Goal: Transaction & Acquisition: Obtain resource

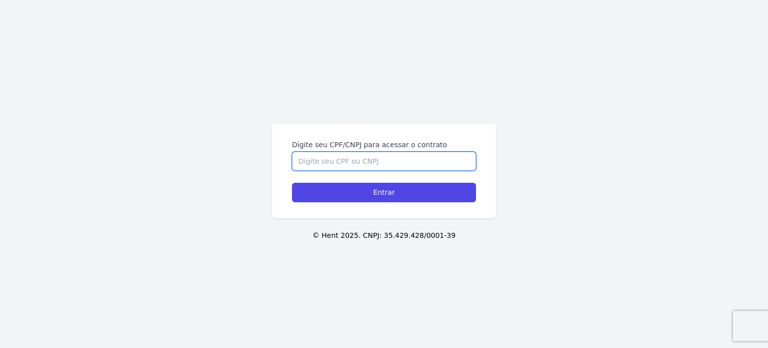
click at [327, 157] on input "Digite seu CPF/CNPJ para acessar o contrato" at bounding box center [384, 161] width 184 height 19
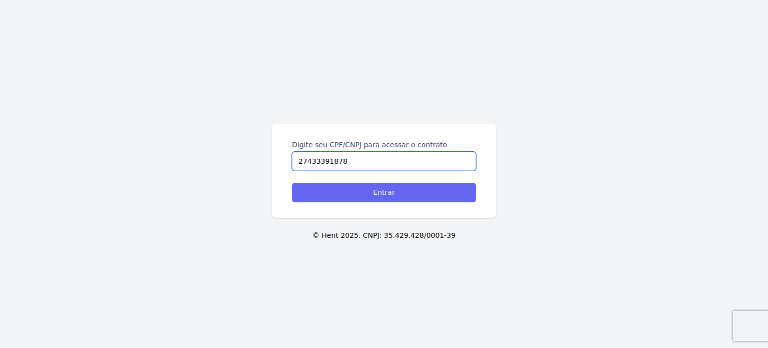
type input "27433391878"
click at [397, 191] on input "Entrar" at bounding box center [384, 193] width 184 height 20
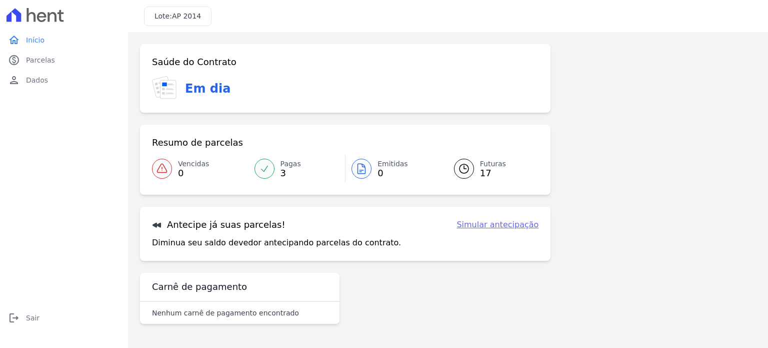
click at [281, 176] on span "3" at bounding box center [291, 173] width 21 height 8
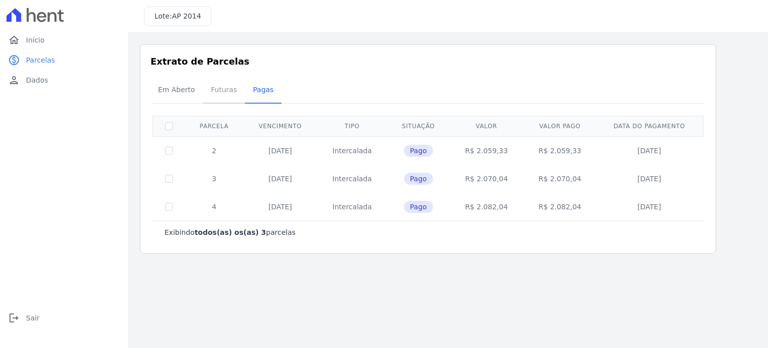
click at [217, 90] on span "Futuras" at bounding box center [224, 90] width 38 height 20
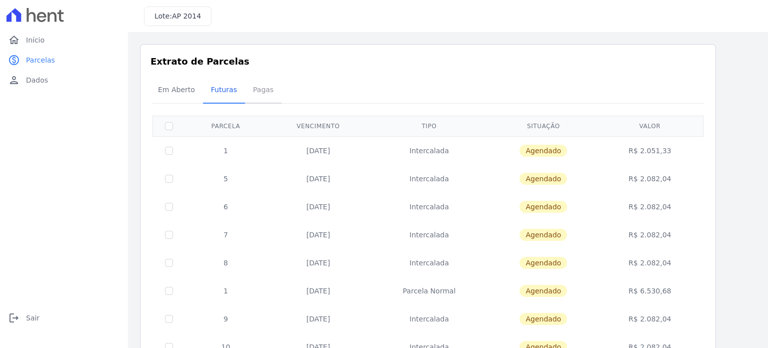
click at [258, 92] on span "Pagas" at bounding box center [263, 90] width 33 height 20
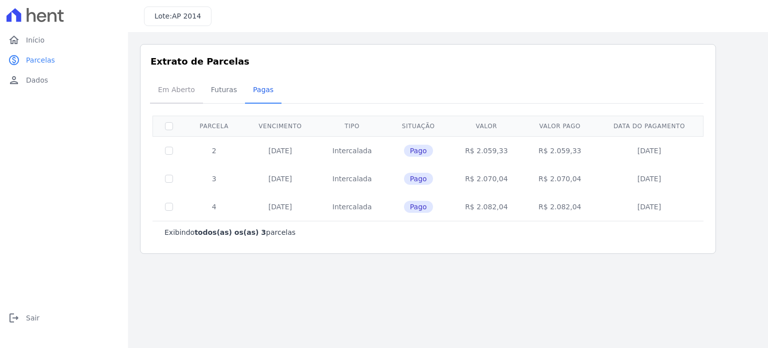
click at [176, 90] on span "Em Aberto" at bounding box center [176, 90] width 49 height 20
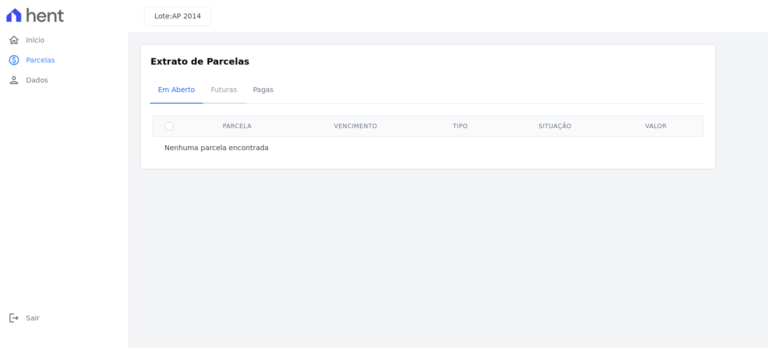
click at [219, 88] on span "Futuras" at bounding box center [224, 90] width 38 height 20
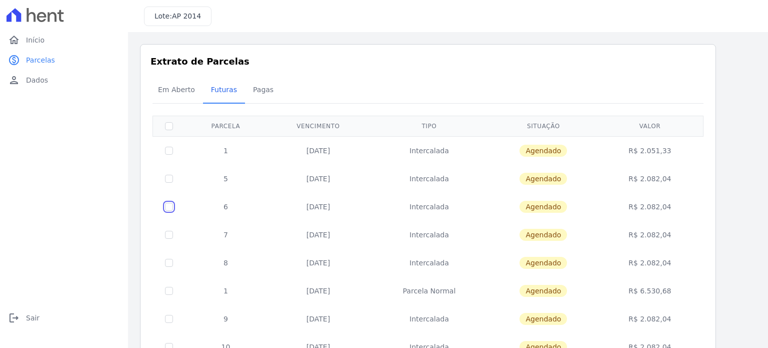
click at [170, 203] on input "checkbox" at bounding box center [169, 207] width 8 height 8
checkbox input "true"
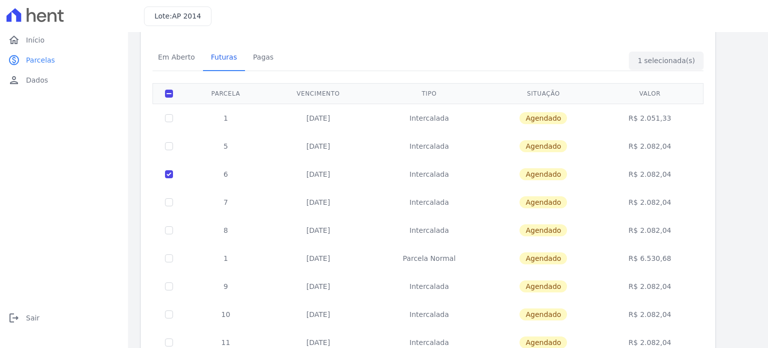
scroll to position [309, 0]
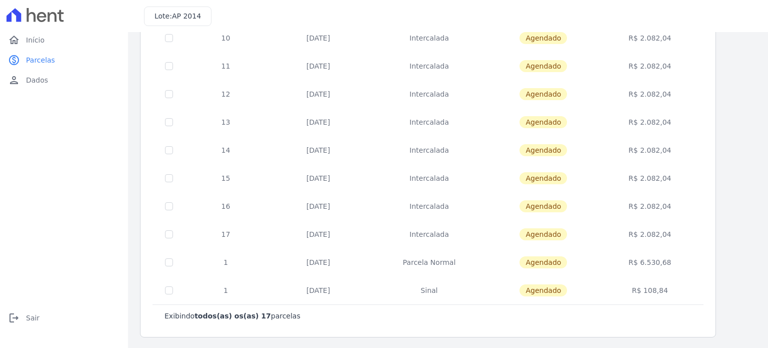
click at [760, 60] on div "Listagem de parcelas Baixar PDF Extrato de Parcelas Em Aberto Futuras Pagas 1 s…" at bounding box center [448, 36] width 640 height 626
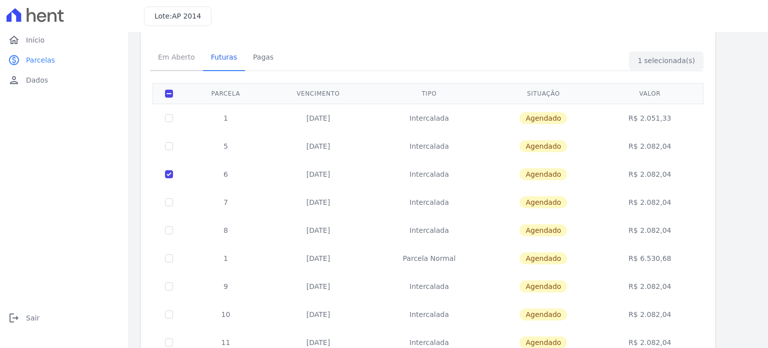
click at [178, 58] on span "Em Aberto" at bounding box center [176, 57] width 49 height 20
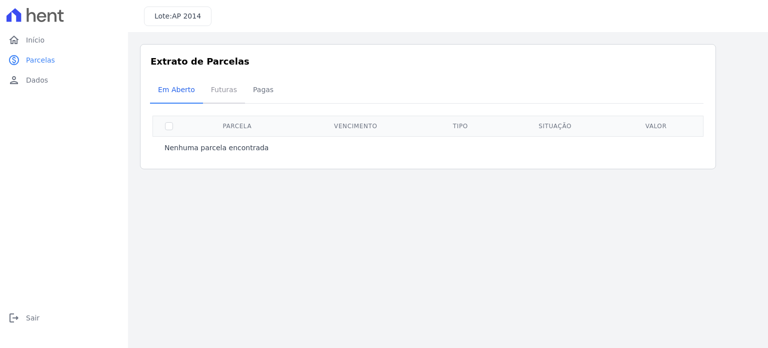
click at [224, 92] on span "Futuras" at bounding box center [224, 90] width 38 height 20
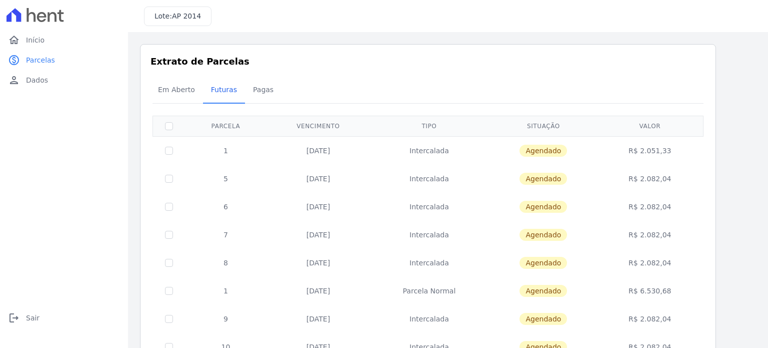
click at [168, 210] on td at bounding box center [169, 207] width 33 height 28
click at [168, 206] on input "checkbox" at bounding box center [169, 207] width 8 height 8
checkbox input "true"
click at [760, 257] on div "Listagem de parcelas Baixar PDF Extrato de Parcelas Em Aberto Futuras Pagas 1 s…" at bounding box center [448, 345] width 640 height 626
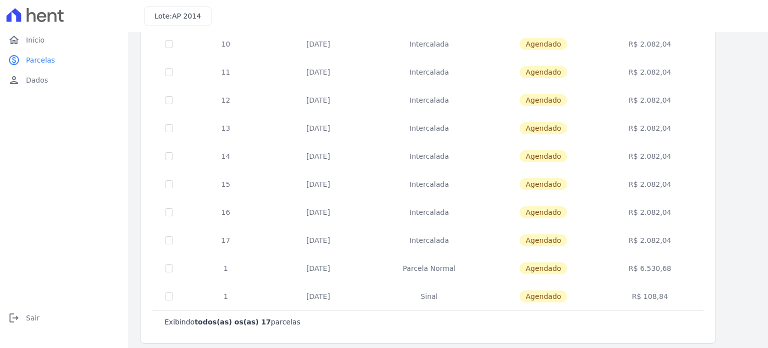
scroll to position [309, 0]
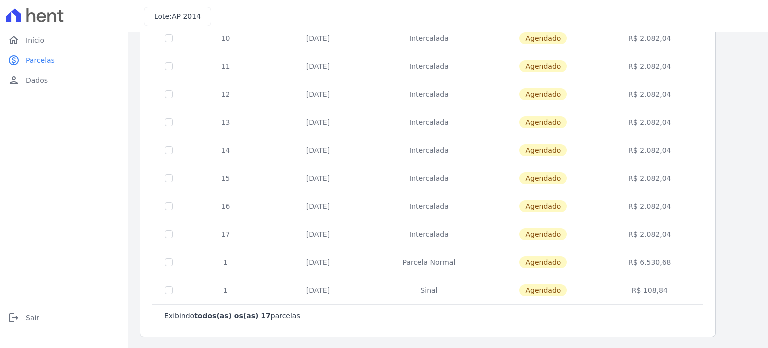
click at [256, 317] on p "Exibindo todos(as) os(as) 17 parcelas" at bounding box center [233, 316] width 136 height 10
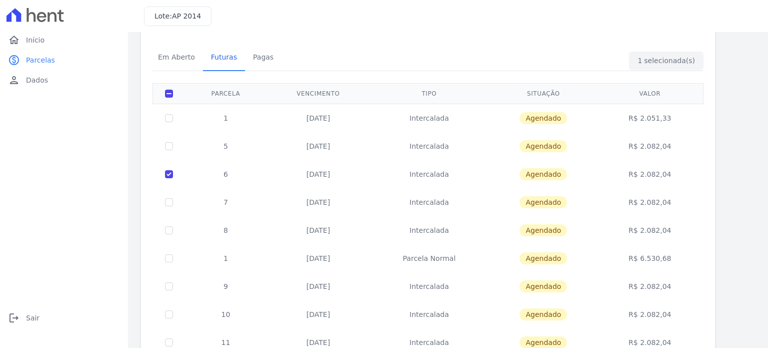
scroll to position [0, 0]
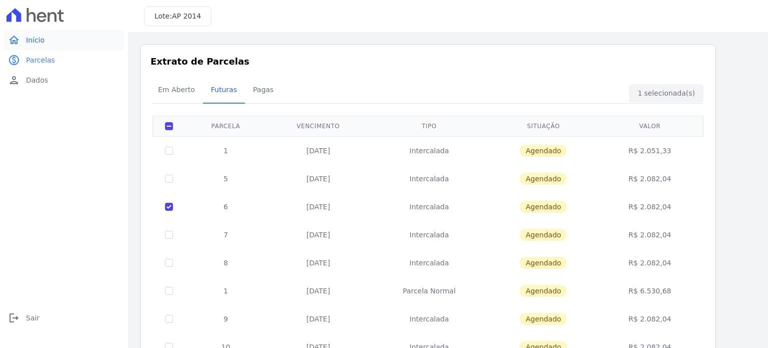
click at [40, 36] on span "Início" at bounding box center [35, 40] width 19 height 10
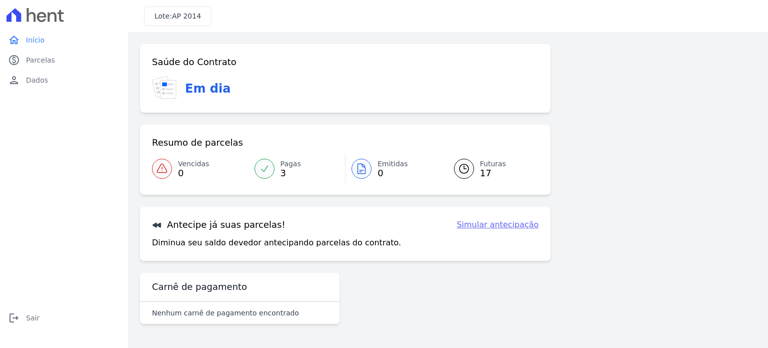
click at [515, 226] on link "Simular antecipação" at bounding box center [498, 225] width 82 height 12
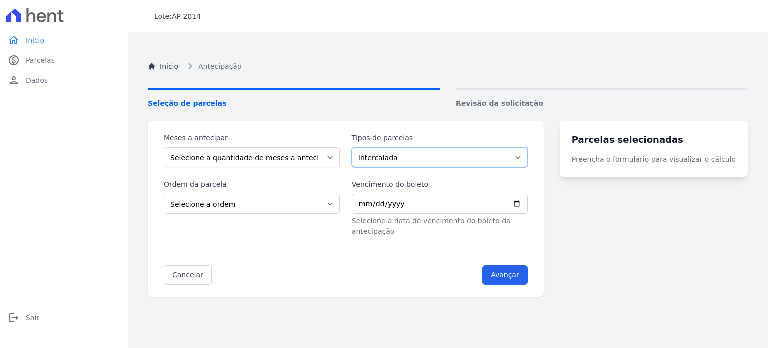
click at [422, 153] on select "Intercalada Parcela Normal Sinal" at bounding box center [440, 157] width 176 height 20
select select "standard"
click at [358, 147] on select "Intercalada Parcela Normal Sinal" at bounding box center [440, 157] width 176 height 20
click at [279, 210] on select "Selecione a ordem Últimas parcelas Primeiras parcelas" at bounding box center [252, 204] width 176 height 20
select select "beginning"
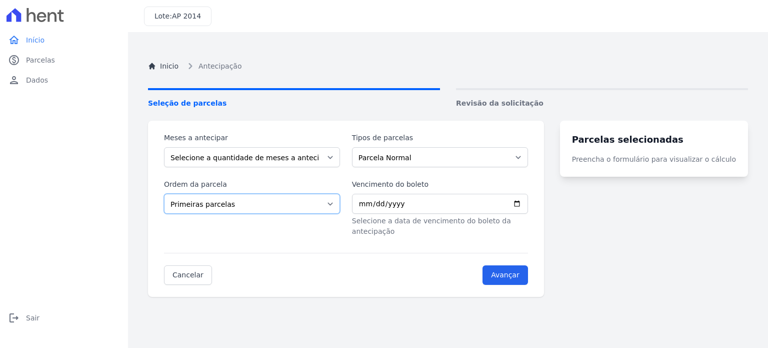
click at [164, 194] on select "Selecione a ordem Últimas parcelas Primeiras parcelas" at bounding box center [252, 204] width 176 height 20
click at [526, 205] on input "Vencimento do boleto" at bounding box center [440, 204] width 176 height 20
type input "2025-09-20"
click at [523, 266] on input "Avançar" at bounding box center [506, 275] width 46 height 20
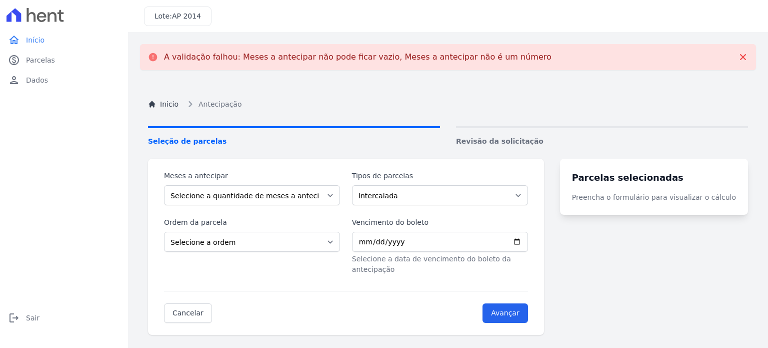
scroll to position [94, 0]
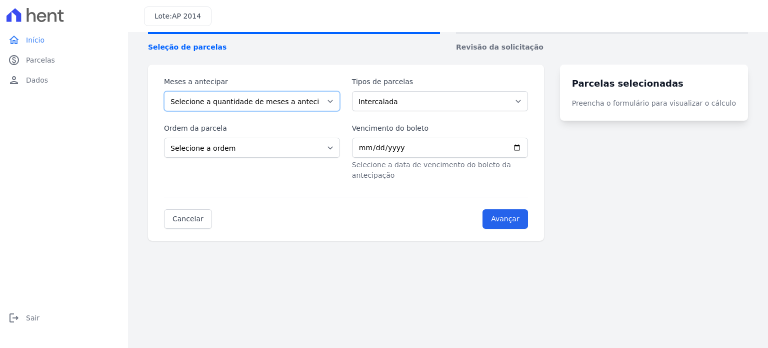
click at [295, 102] on select "Selecione a quantidade de meses a antecipar 1 2 3 4 5 6 7 8 9 10 11 12 13 14 15…" at bounding box center [252, 101] width 176 height 20
select select "1"
click at [164, 91] on select "Selecione a quantidade de meses a antecipar 1 2 3 4 5 6 7 8 9 10 11 12 13 14 15…" at bounding box center [252, 101] width 176 height 20
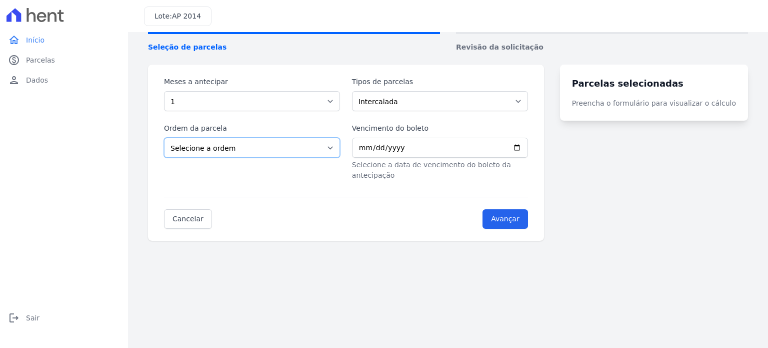
click at [243, 152] on select "Selecione a ordem Últimas parcelas Primeiras parcelas" at bounding box center [252, 148] width 176 height 20
select select "ending"
click at [164, 138] on select "Selecione a ordem Últimas parcelas Primeiras parcelas" at bounding box center [252, 148] width 176 height 20
click at [43, 58] on span "Parcelas" at bounding box center [40, 60] width 29 height 10
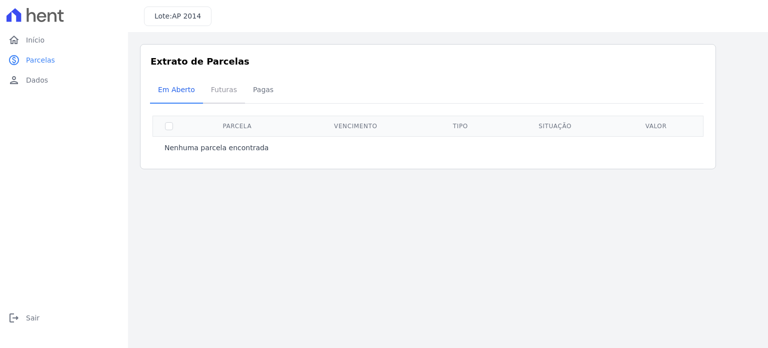
click at [223, 90] on span "Futuras" at bounding box center [224, 90] width 38 height 20
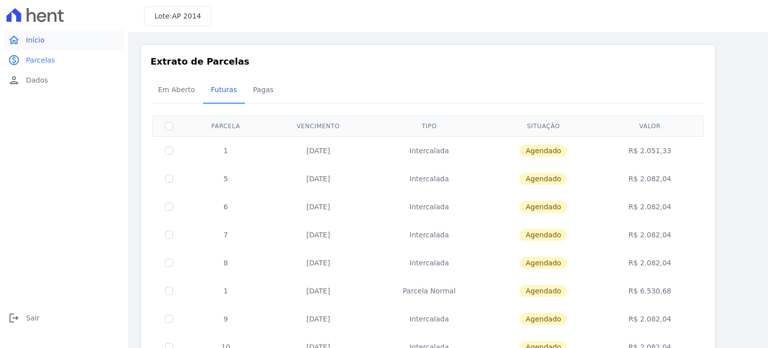
click at [40, 45] on span "Início" at bounding box center [35, 40] width 19 height 10
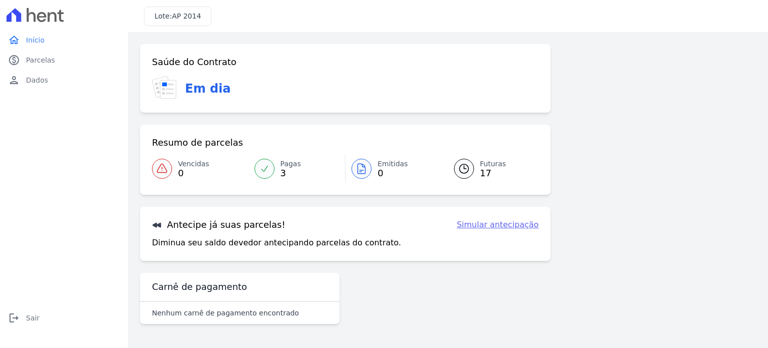
click at [515, 222] on link "Simular antecipação" at bounding box center [498, 225] width 82 height 12
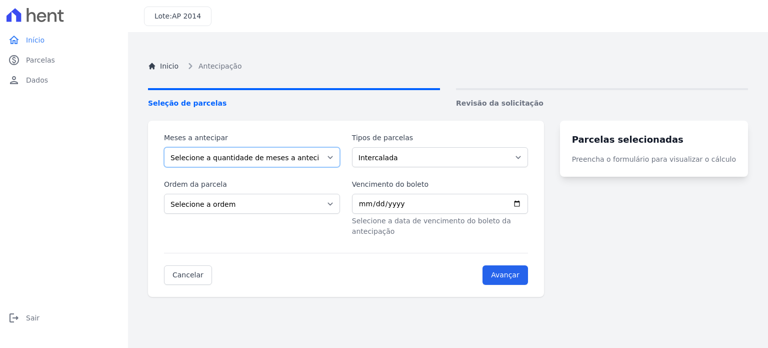
click at [320, 162] on select "Selecione a quantidade de meses a antecipar 1 2 3 4 5 6 7 8 9 10 11 12 13 14 15…" at bounding box center [252, 157] width 176 height 20
click at [520, 52] on div "Inicio Antecipação Seleção de parcelas Revisão da solicitação Meses a antecipar…" at bounding box center [448, 218] width 616 height 348
click at [246, 212] on select "Selecione a ordem Últimas parcelas Primeiras parcelas" at bounding box center [252, 204] width 176 height 20
select select "beginning"
click at [164, 194] on select "Selecione a ordem Últimas parcelas Primeiras parcelas" at bounding box center [252, 204] width 176 height 20
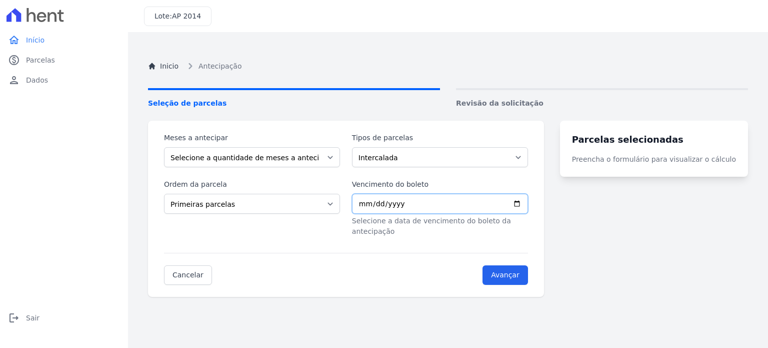
click at [528, 200] on input "Vencimento do boleto" at bounding box center [440, 204] width 176 height 20
type input "2025-09-20"
click at [528, 270] on input "Avançar" at bounding box center [506, 275] width 46 height 20
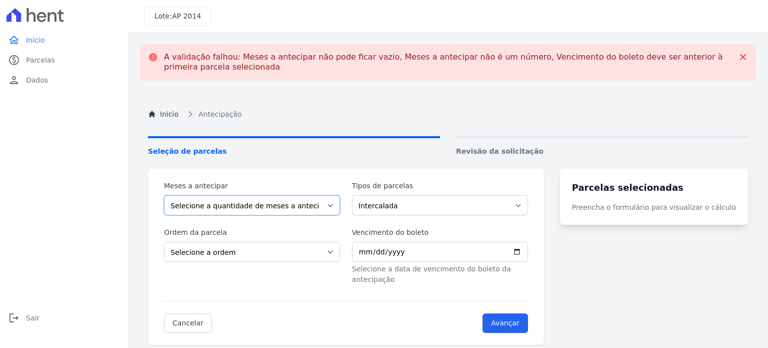
click at [278, 210] on select "Selecione a quantidade de meses a antecipar 1 2 3 4 5 6 7 8 9 10 11 12 13 14 15…" at bounding box center [252, 205] width 176 height 20
select select "1"
click at [164, 195] on select "Selecione a quantidade de meses a antecipar 1 2 3 4 5 6 7 8 9 10 11 12 13 14 15…" at bounding box center [252, 205] width 176 height 20
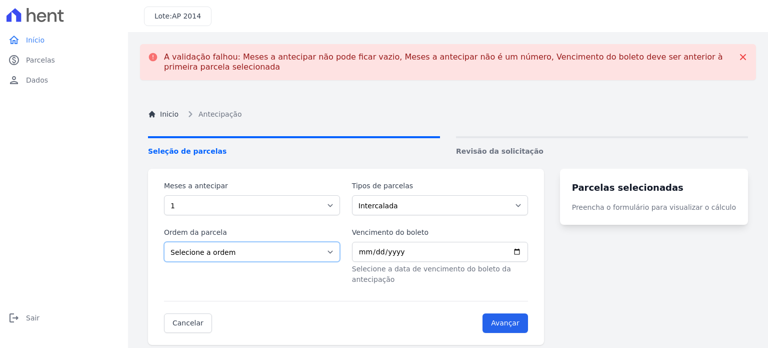
click at [258, 248] on select "Selecione a ordem Últimas parcelas Primeiras parcelas" at bounding box center [252, 252] width 176 height 20
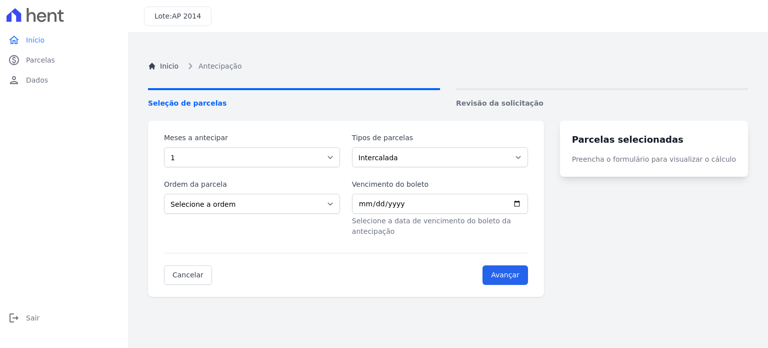
click at [236, 291] on div "Inicio Antecipação Seleção de parcelas Revisão da solicitação Meses a antecipar…" at bounding box center [448, 218] width 616 height 348
click at [528, 203] on input "Vencimento do boleto" at bounding box center [440, 204] width 176 height 20
type input "2025-09-20"
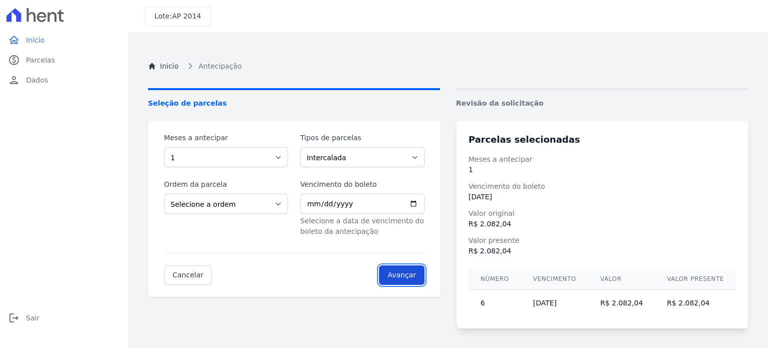
click at [414, 274] on input "Avançar" at bounding box center [402, 275] width 46 height 20
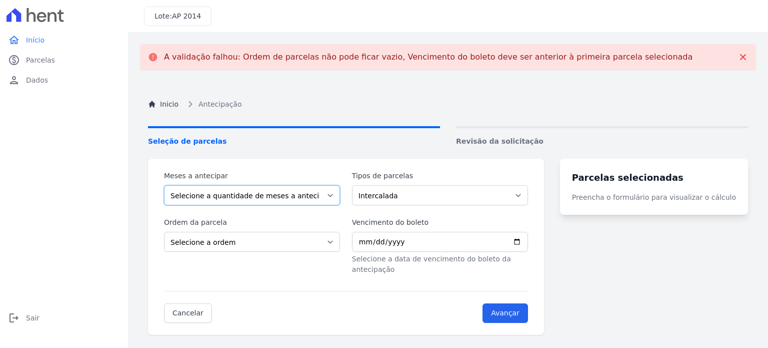
click at [237, 196] on select "Selecione a quantidade de meses a antecipar 1 2 3 4 5 6 7 8 9 10 11 12 13 14 15…" at bounding box center [252, 195] width 176 height 20
click at [466, 107] on nav "Inicio Antecipação" at bounding box center [448, 104] width 600 height 12
click at [431, 196] on select "Intercalada Parcela Normal Sinal" at bounding box center [440, 195] width 176 height 20
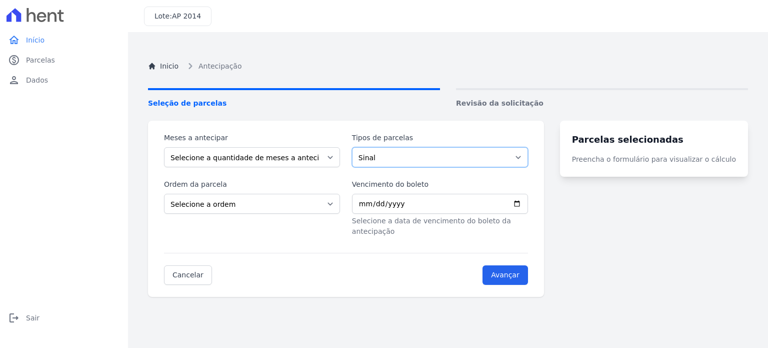
click at [358, 147] on select "Intercalada Parcela Normal Sinal" at bounding box center [440, 157] width 176 height 20
click at [528, 158] on select "Intercalada Parcela Normal Sinal" at bounding box center [440, 157] width 176 height 20
select select "standard"
click at [358, 147] on select "Intercalada Parcela Normal Sinal" at bounding box center [440, 157] width 176 height 20
click at [41, 62] on span "Parcelas" at bounding box center [40, 60] width 29 height 10
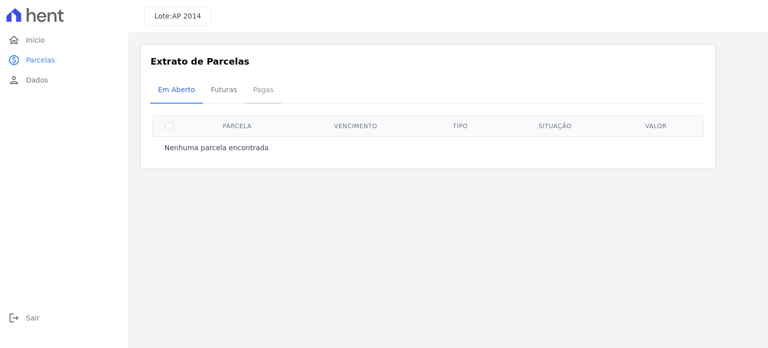
click at [254, 89] on span "Pagas" at bounding box center [263, 90] width 33 height 20
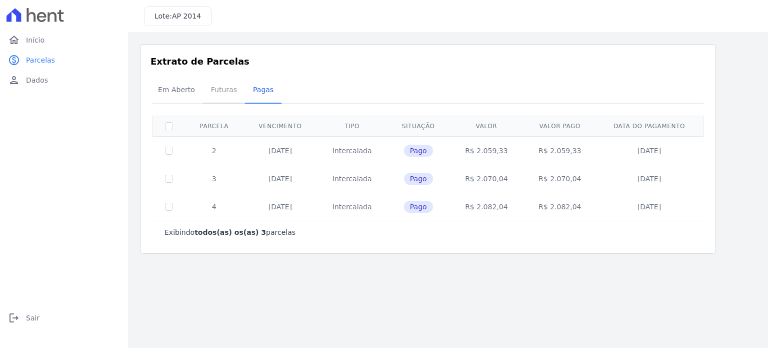
click at [239, 90] on link "Futuras" at bounding box center [224, 91] width 42 height 26
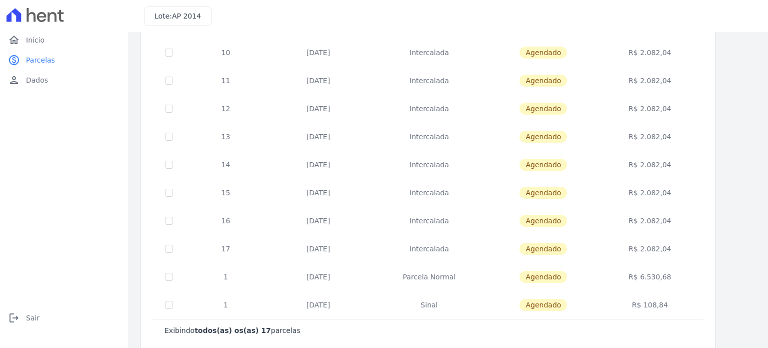
scroll to position [309, 0]
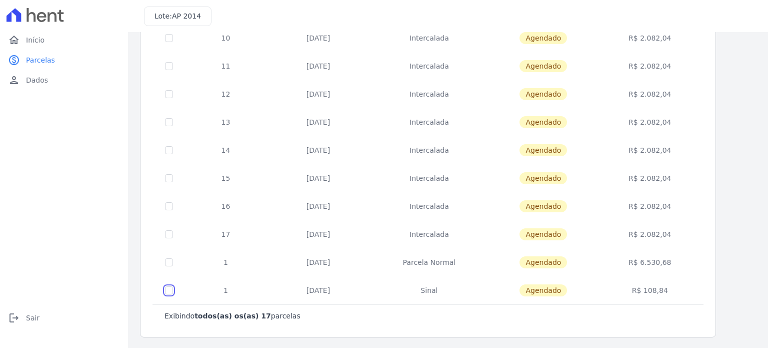
click at [168, 289] on input "checkbox" at bounding box center [169, 290] width 8 height 8
checkbox input "true"
click at [163, 282] on td at bounding box center [169, 290] width 33 height 28
click at [46, 60] on span "Parcelas" at bounding box center [40, 60] width 29 height 10
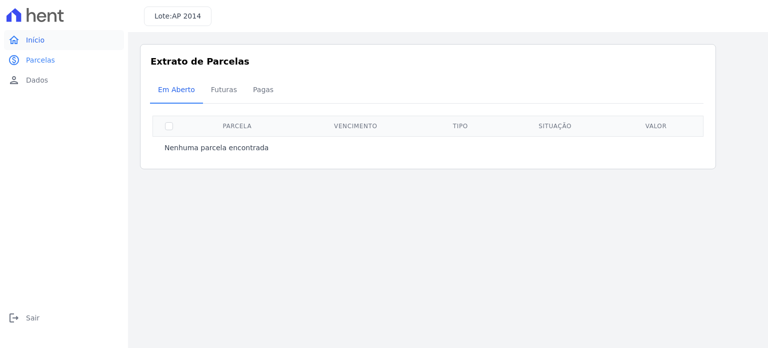
click at [33, 40] on span "Início" at bounding box center [35, 40] width 19 height 10
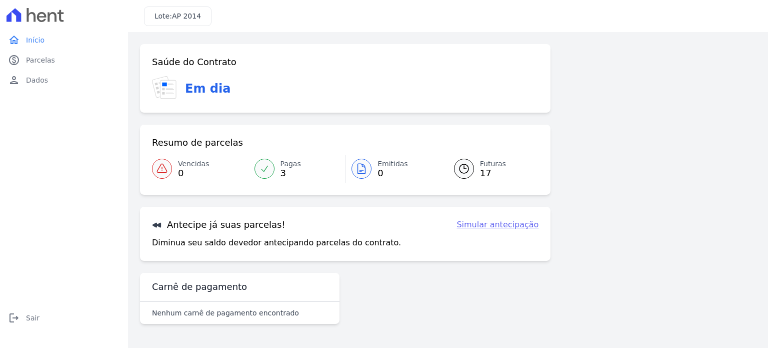
click at [507, 221] on link "Simular antecipação" at bounding box center [498, 225] width 82 height 12
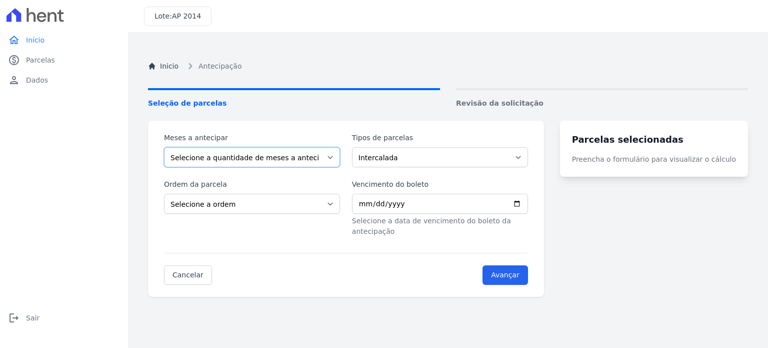
click at [280, 155] on select "Selecione a quantidade de meses a antecipar 1 2 3 4 5 6 7 8 9 10 11 12 13 14 15…" at bounding box center [252, 157] width 176 height 20
click at [388, 159] on select "Intercalada Parcela Normal Sinal" at bounding box center [440, 157] width 176 height 20
select select "standard"
click at [358, 147] on select "Intercalada Parcela Normal Sinal" at bounding box center [440, 157] width 176 height 20
click at [307, 158] on select "Selecione a quantidade de meses a antecipar 1 2 3 4 5 6 7 8 9 10 11 12 13 14 15…" at bounding box center [252, 157] width 176 height 20
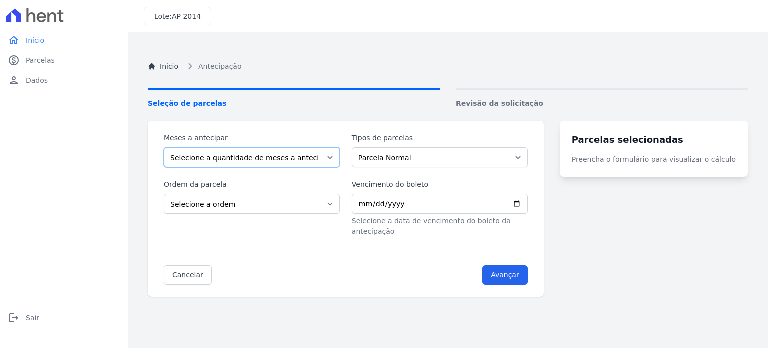
select select "19"
click at [164, 147] on select "Selecione a quantidade de meses a antecipar 1 2 3 4 5 6 7 8 9 10 11 12 13 14 15…" at bounding box center [252, 157] width 176 height 20
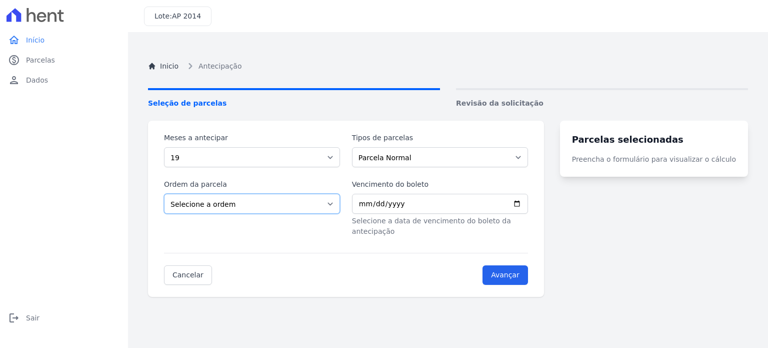
click at [255, 205] on select "Selecione a ordem Últimas parcelas Primeiras parcelas" at bounding box center [252, 204] width 176 height 20
select select "ending"
click at [164, 194] on select "Selecione a ordem Últimas parcelas Primeiras parcelas" at bounding box center [252, 204] width 176 height 20
click at [528, 203] on input "Vencimento do boleto" at bounding box center [440, 204] width 176 height 20
click at [575, 255] on turbo-frame "Parcelas selecionadas Preencha o formulário para visualizar o cálculo" at bounding box center [654, 209] width 188 height 176
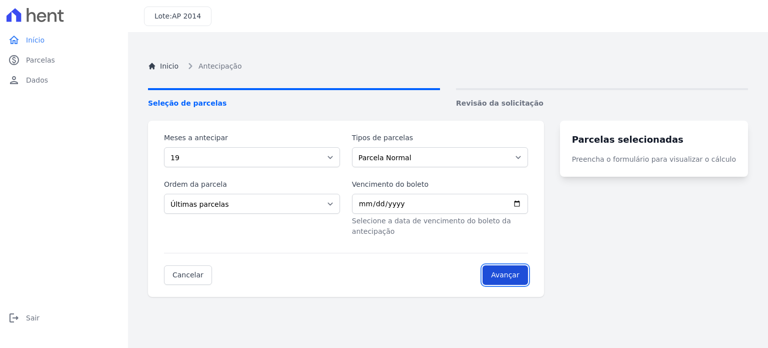
click at [526, 265] on input "Avançar" at bounding box center [506, 275] width 46 height 20
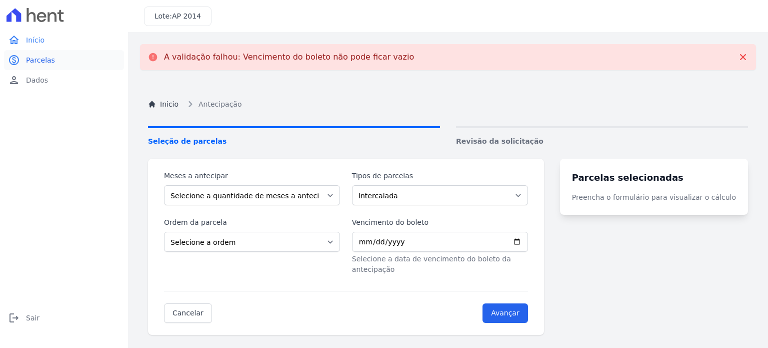
click at [48, 58] on span "Parcelas" at bounding box center [40, 60] width 29 height 10
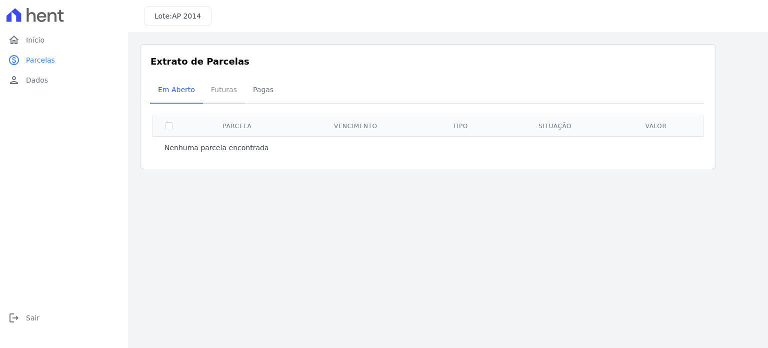
click at [214, 94] on span "Futuras" at bounding box center [224, 90] width 38 height 20
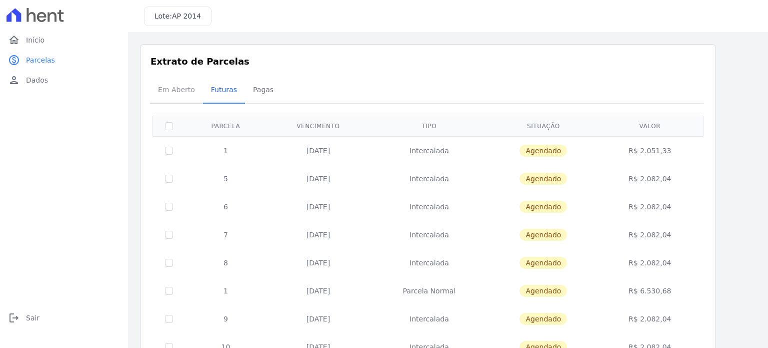
click at [188, 88] on span "Em Aberto" at bounding box center [176, 90] width 49 height 20
